Goal: Task Accomplishment & Management: Manage account settings

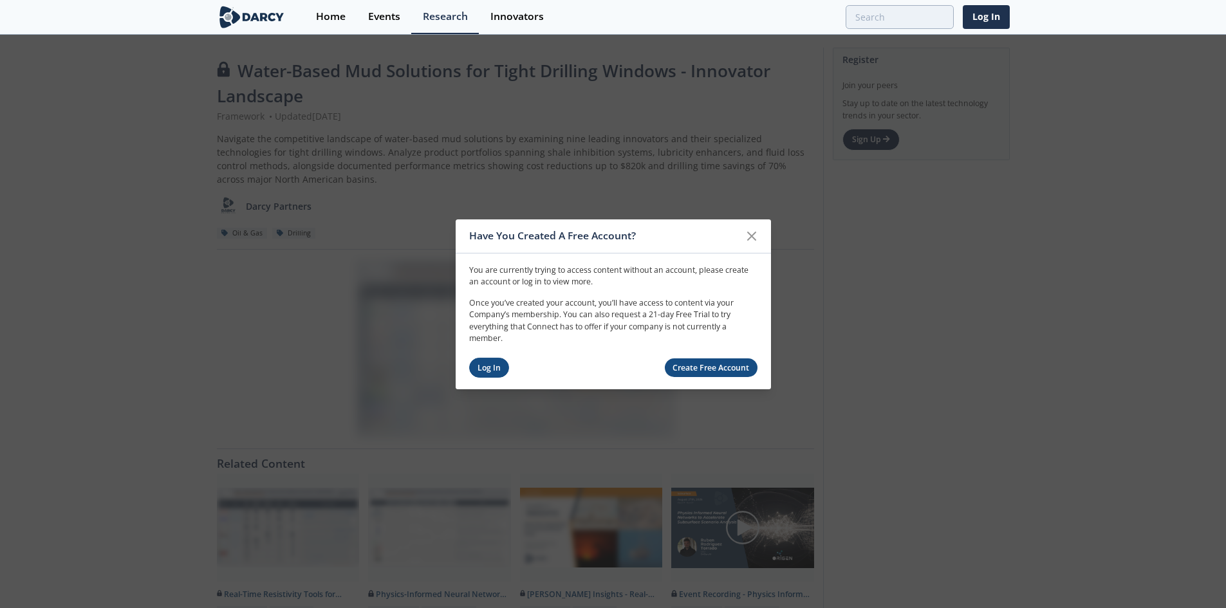
click at [487, 367] on link "Log In" at bounding box center [489, 368] width 41 height 20
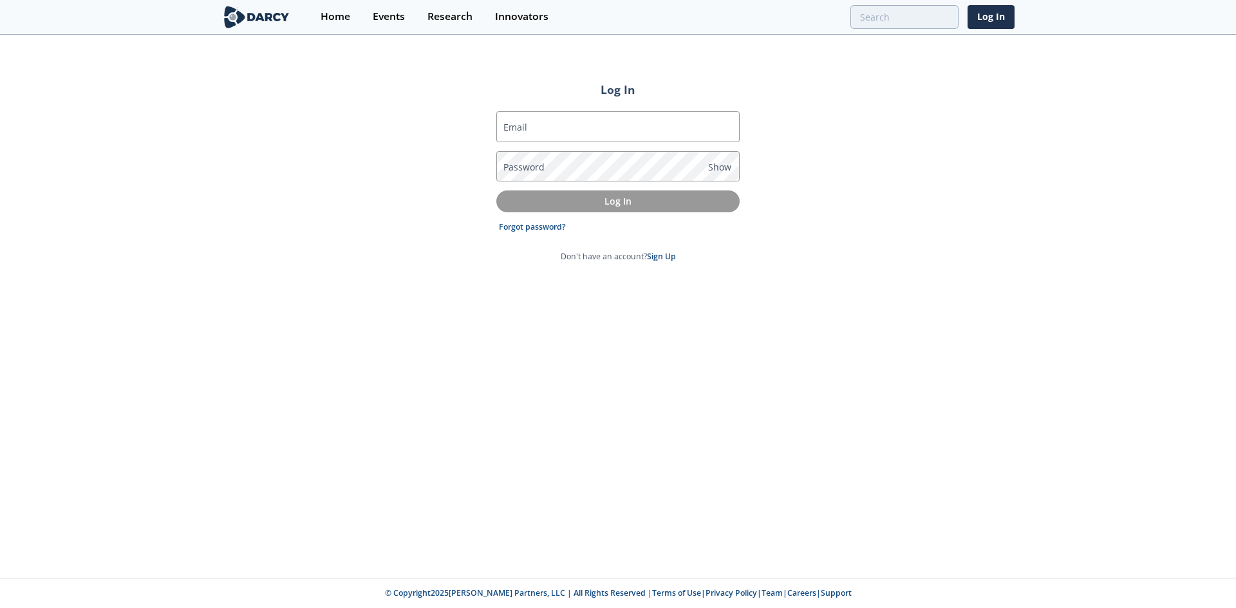
click at [512, 122] on div "Email Password Show Log In Forgot password? Don't have an account? Sign Up" at bounding box center [617, 186] width 243 height 172
click at [544, 124] on input "Email" at bounding box center [617, 126] width 243 height 31
type input "[PERSON_NAME][EMAIL_ADDRESS][PERSON_NAME][DOMAIN_NAME]"
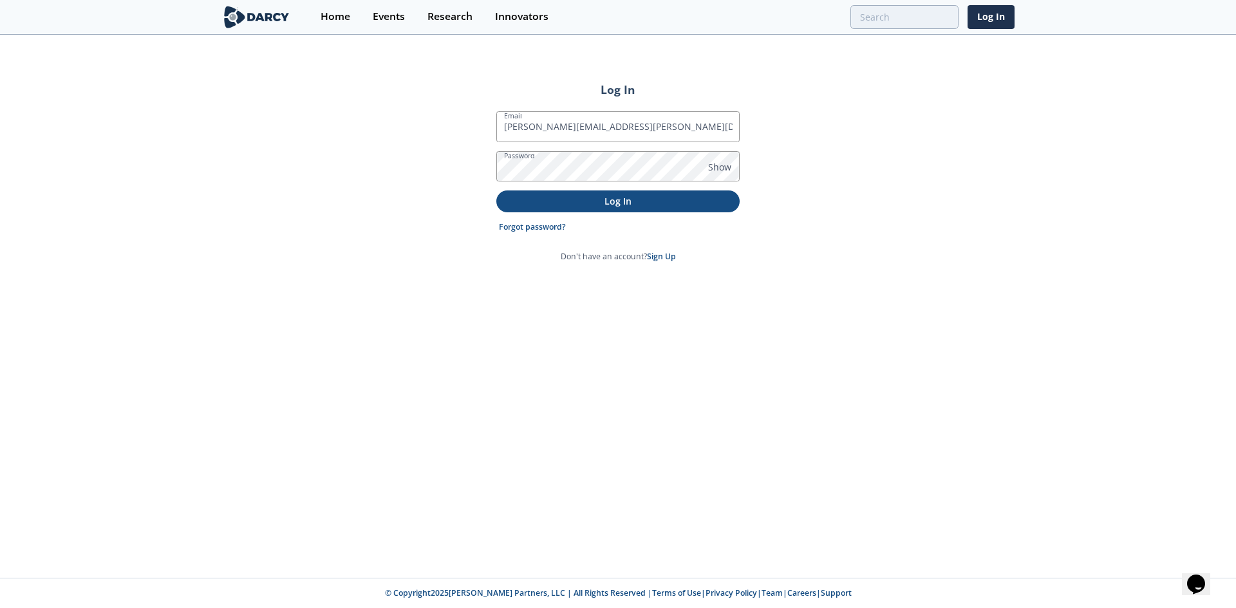
click at [602, 206] on p "Log In" at bounding box center [617, 201] width 225 height 14
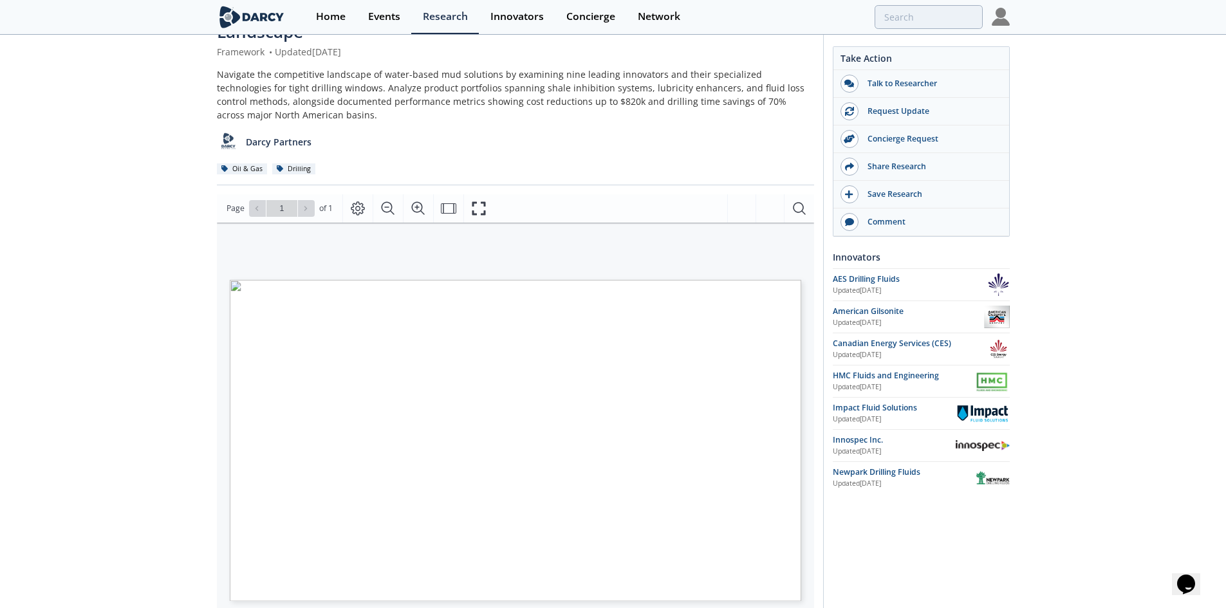
drag, startPoint x: 173, startPoint y: 344, endPoint x: 212, endPoint y: 354, distance: 40.6
click at [173, 344] on div "Water-Based Mud Solutions for Tight Drilling Windows - Innovator Landscape Fram…" at bounding box center [613, 459] width 1226 height 974
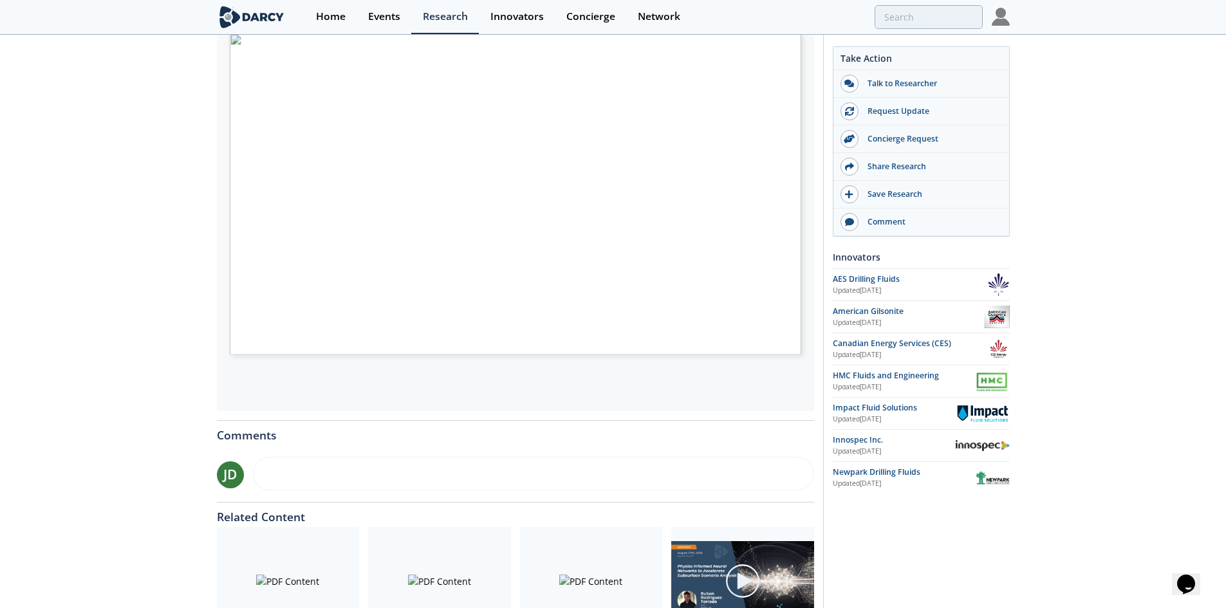
scroll to position [239, 0]
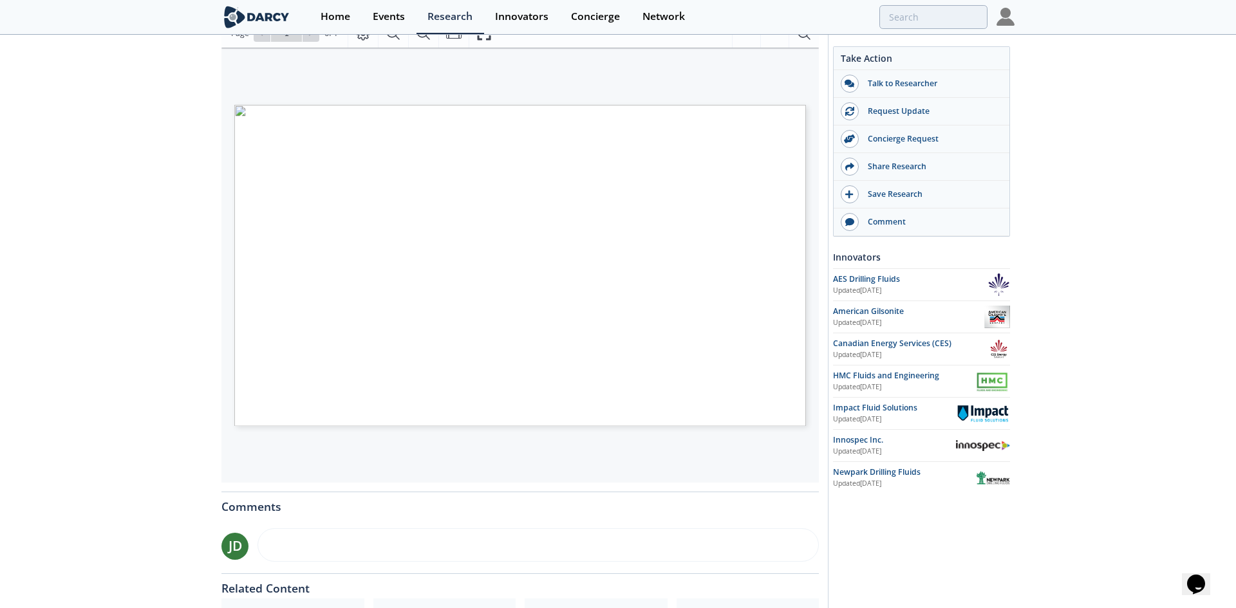
click at [553, 458] on div "VENDORS PRODUCT LUBRICITY SHALE INHIBITION TECHNOLOGY SOLUTION [PERSON_NAME] IN…" at bounding box center [519, 265] width 597 height 435
